Goal: Task Accomplishment & Management: Manage account settings

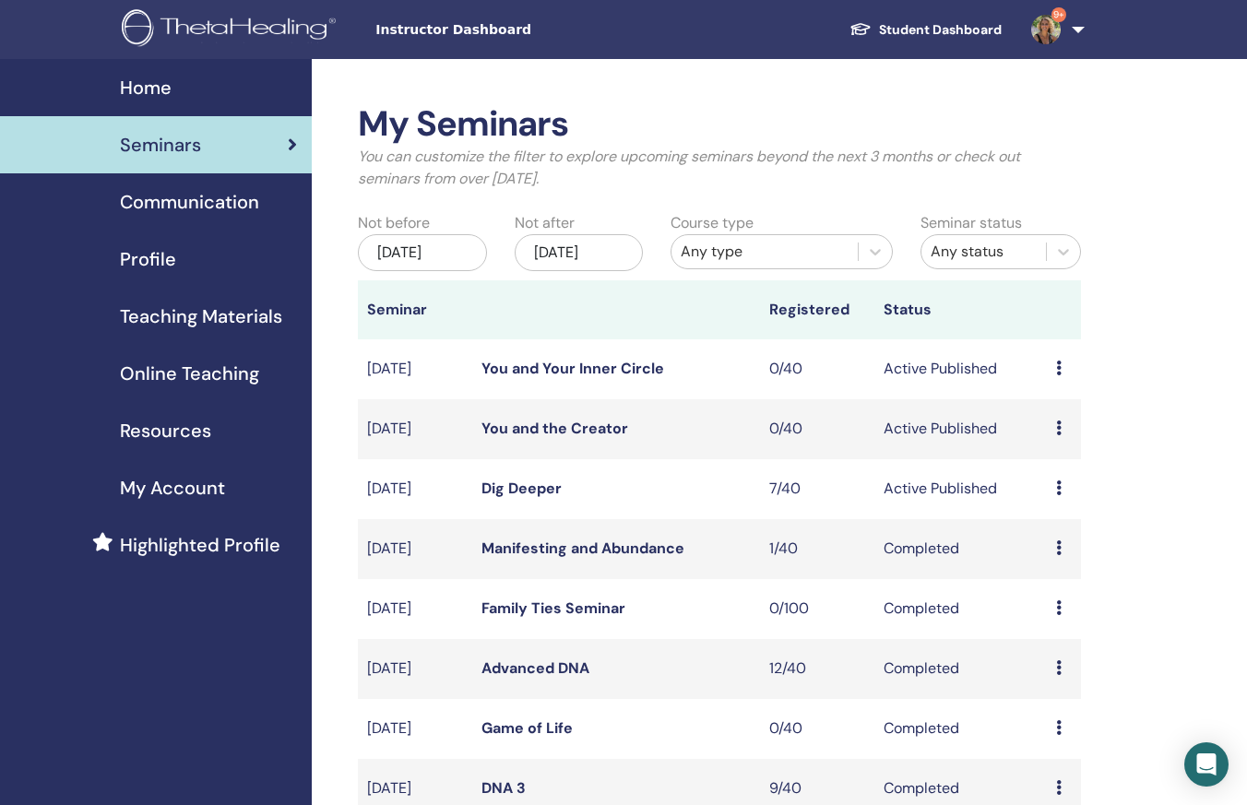
click at [533, 498] on link "Dig Deeper" at bounding box center [522, 488] width 80 height 19
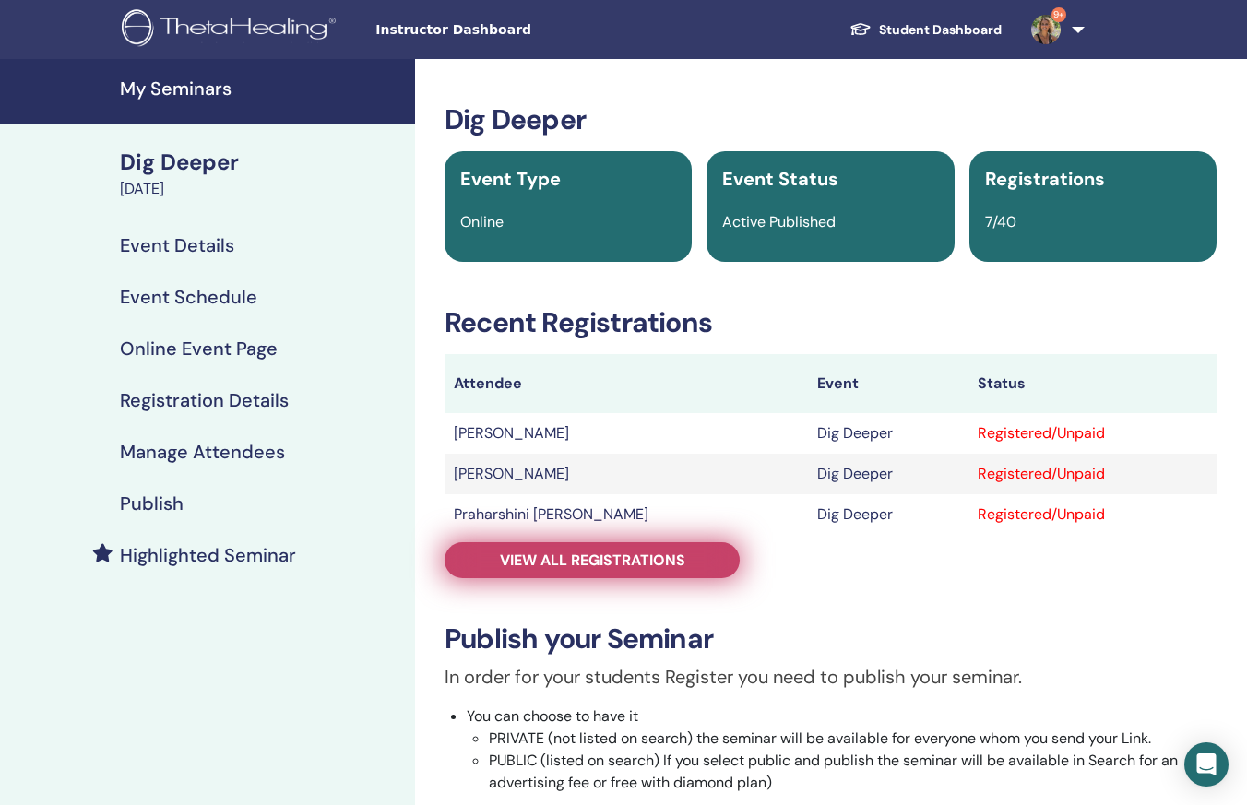
click at [595, 563] on span "View all registrations" at bounding box center [592, 560] width 185 height 19
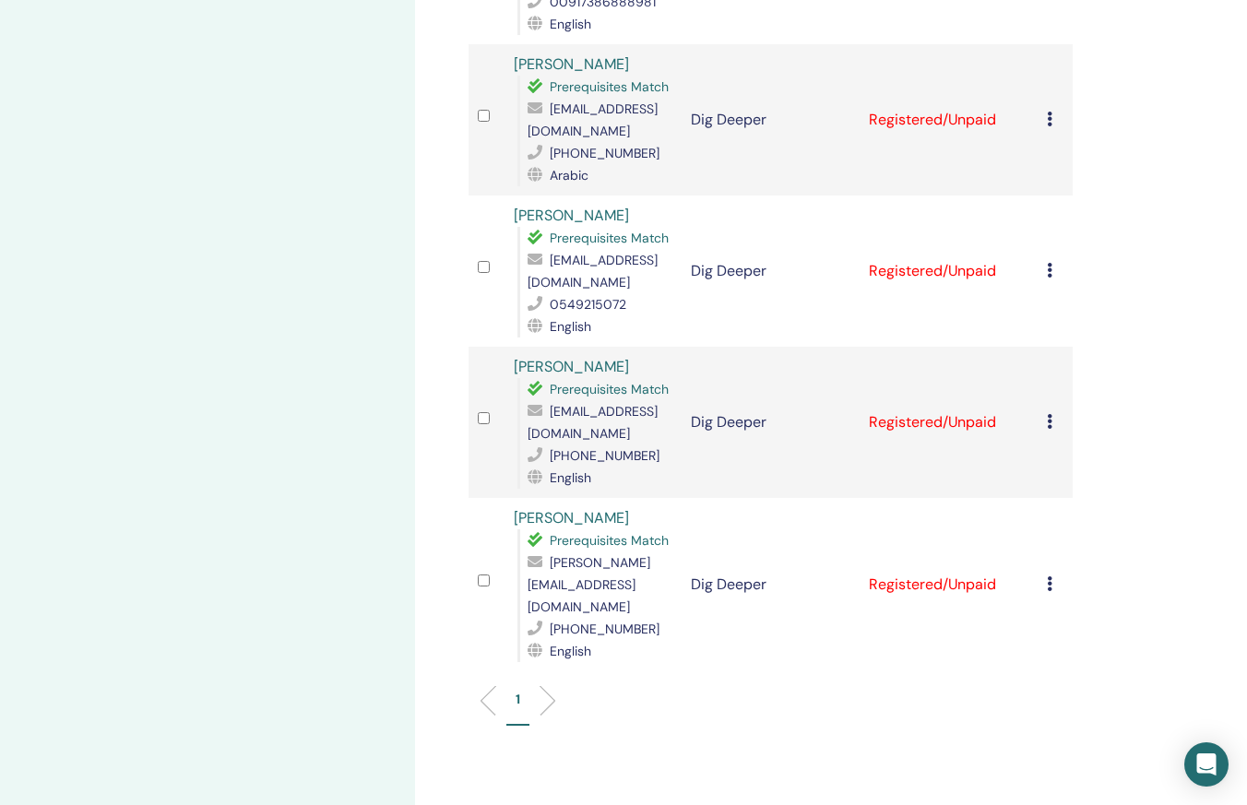
scroll to position [739, 0]
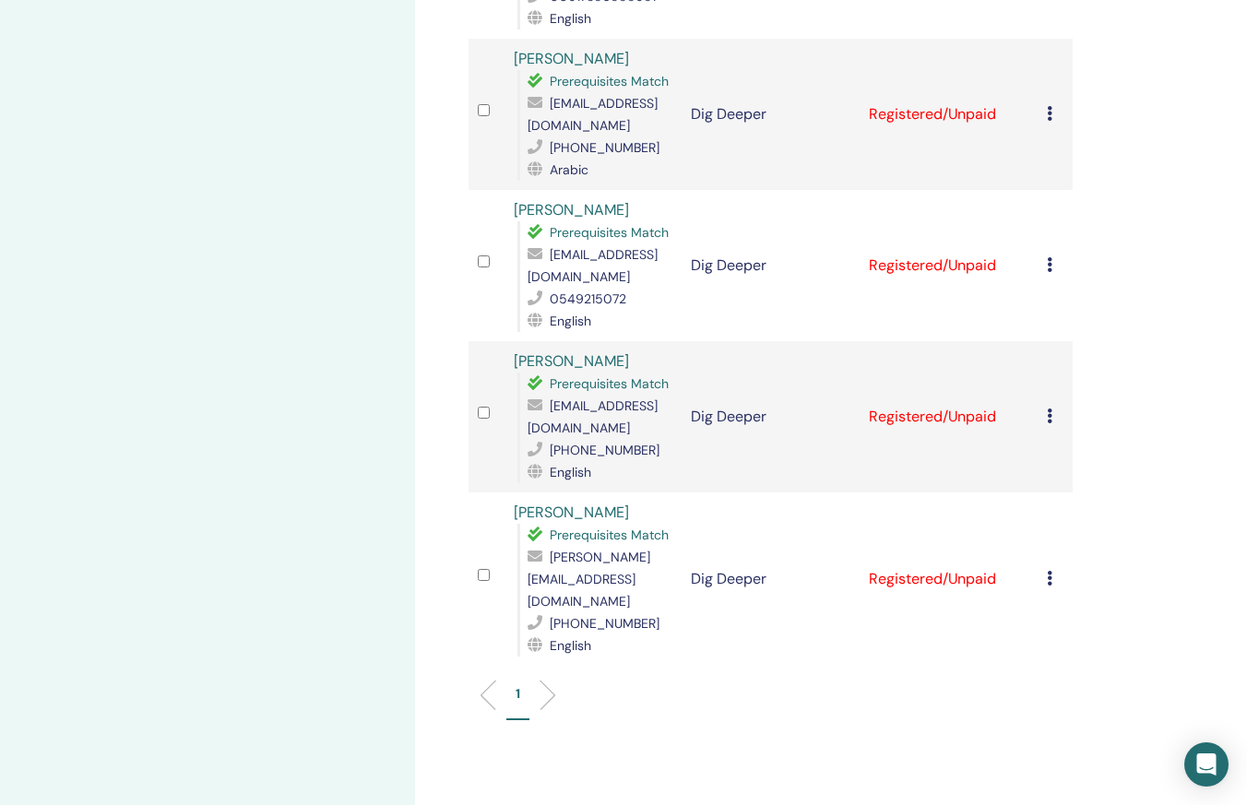
click at [547, 680] on li at bounding box center [540, 695] width 31 height 31
